Goal: Transaction & Acquisition: Purchase product/service

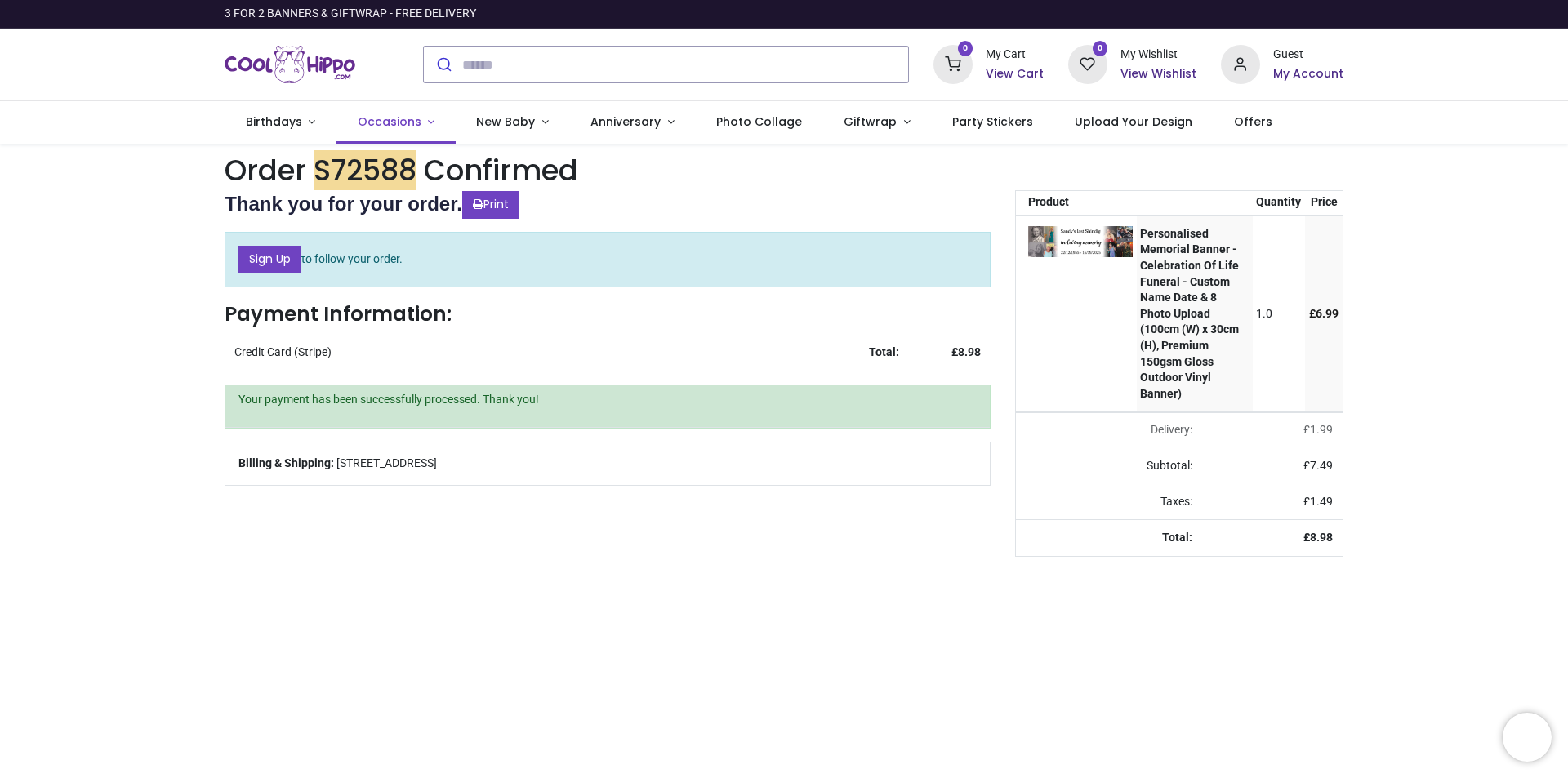
click at [415, 128] on span "Occasions" at bounding box center [391, 121] width 67 height 16
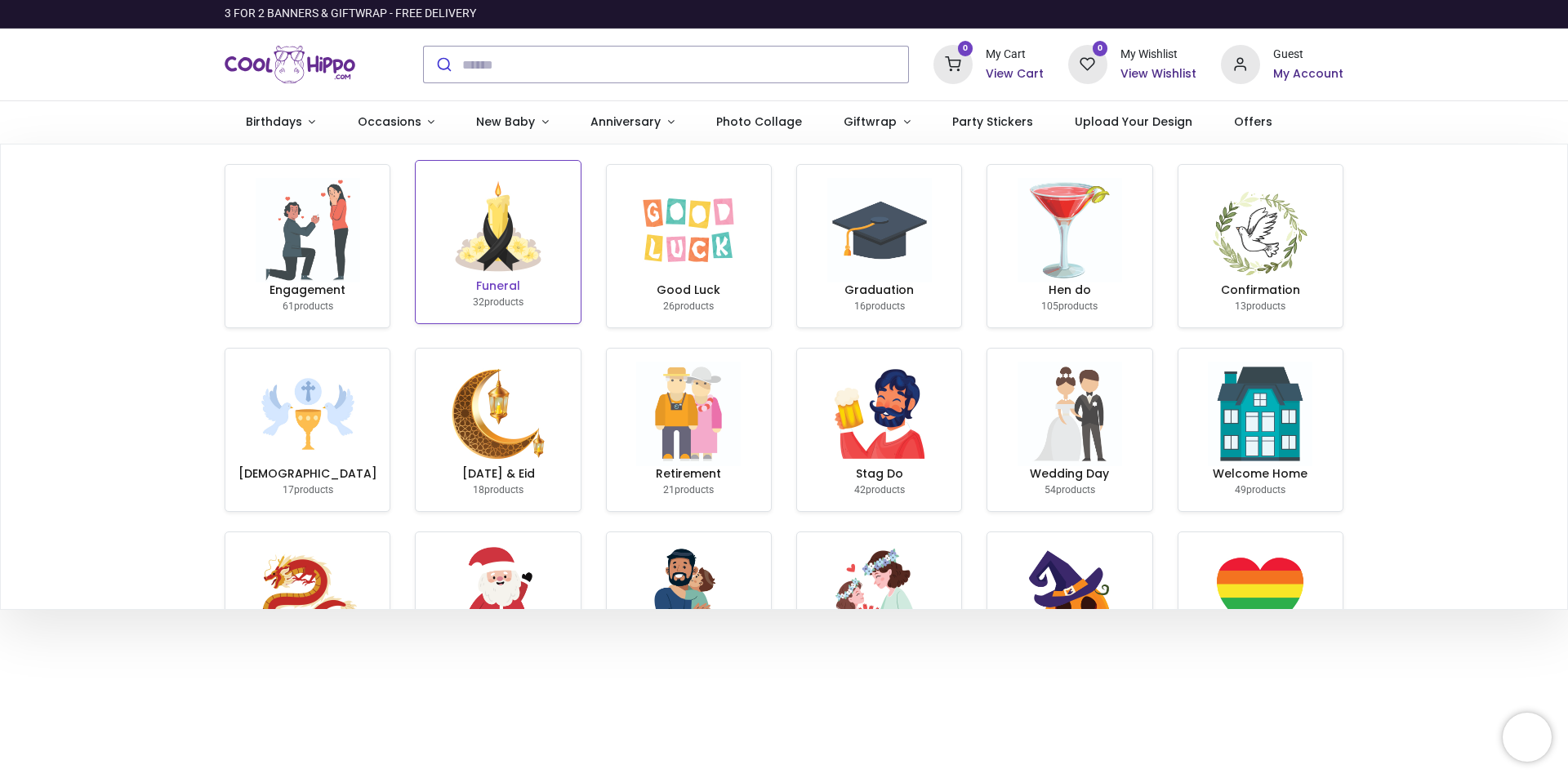
click at [488, 256] on img at bounding box center [498, 225] width 104 height 104
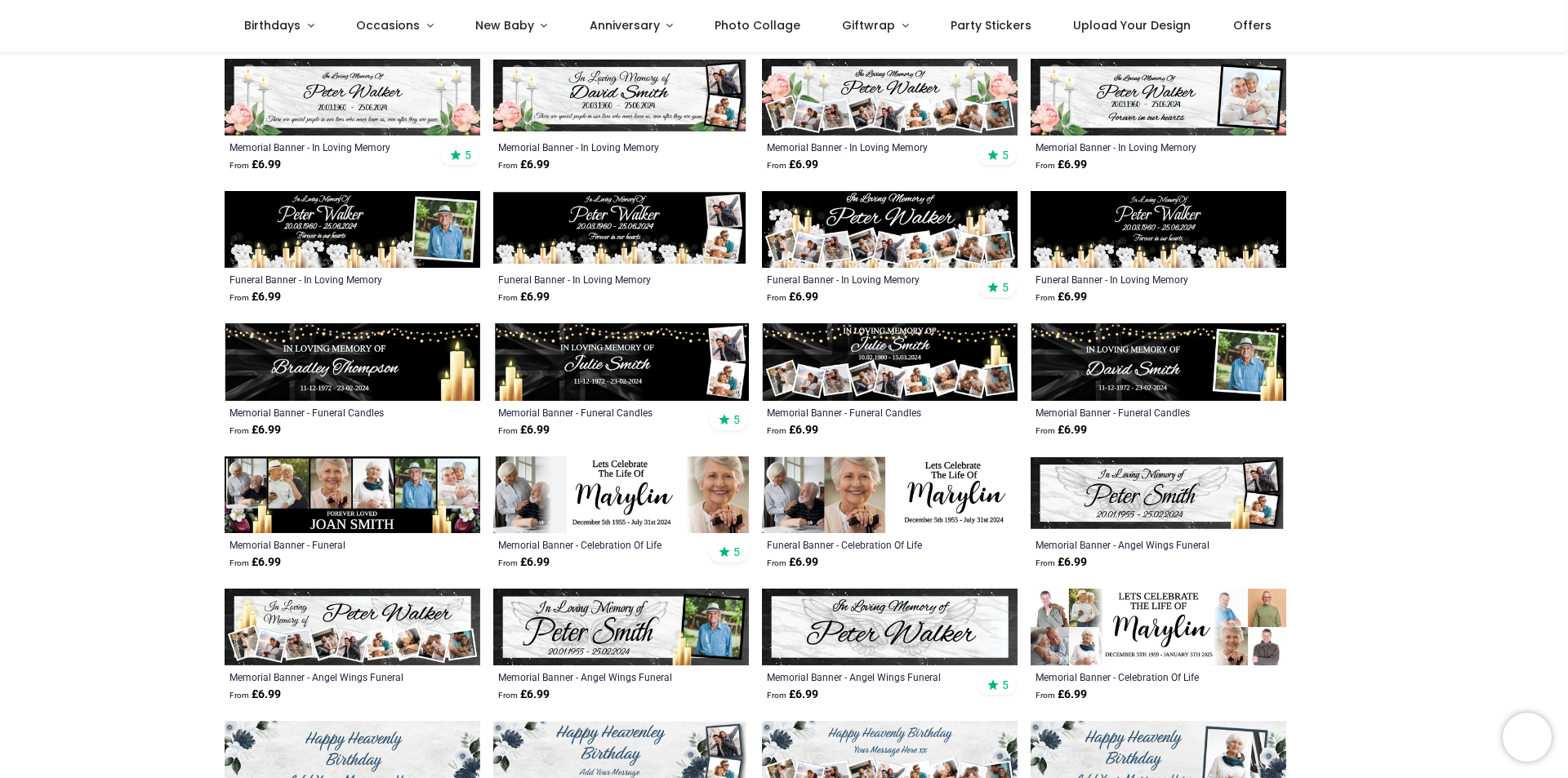
scroll to position [490, 0]
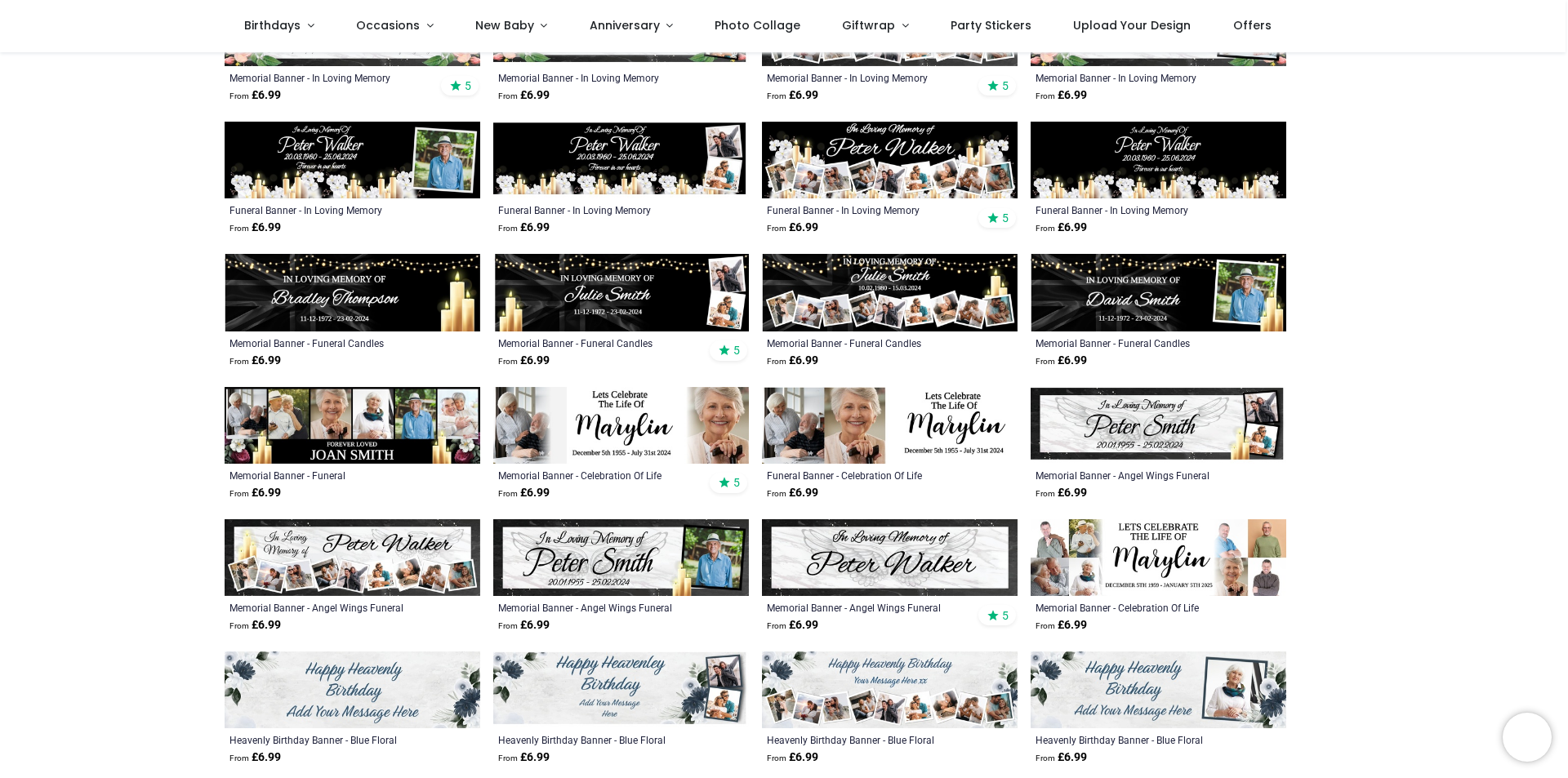
click at [315, 570] on img at bounding box center [352, 558] width 255 height 77
